Goal: Register for event/course

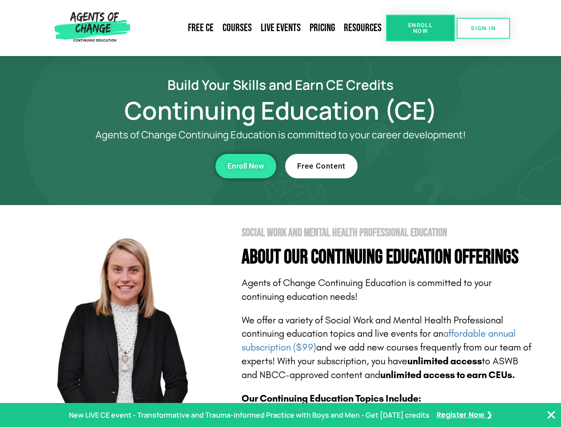
click at [281, 213] on section "Social Work and Mental Health Professional Education About Our Continuing Educa…" at bounding box center [280, 391] width 561 height 373
click at [363, 28] on link "Resources" at bounding box center [363, 28] width 47 height 20
click at [421, 28] on span "Enroll Now" at bounding box center [421, 28] width 40 height 12
click at [484, 28] on span "SIGN IN" at bounding box center [483, 28] width 25 height 6
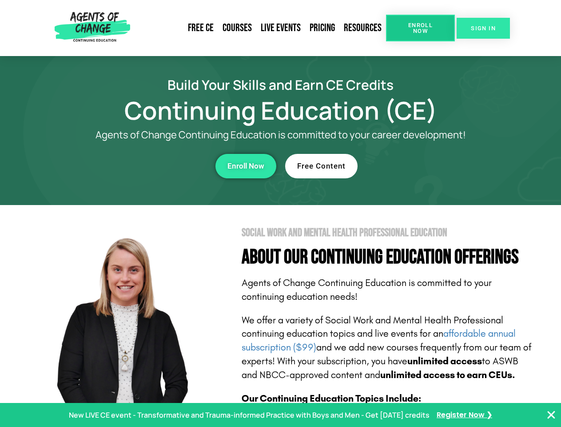
click at [484, 28] on span "SIGN IN" at bounding box center [483, 28] width 25 height 6
click at [154, 166] on div "Enroll Now" at bounding box center [154, 166] width 245 height 24
click at [246, 166] on span "Enroll Now" at bounding box center [246, 166] width 37 height 8
